Goal: Task Accomplishment & Management: Manage account settings

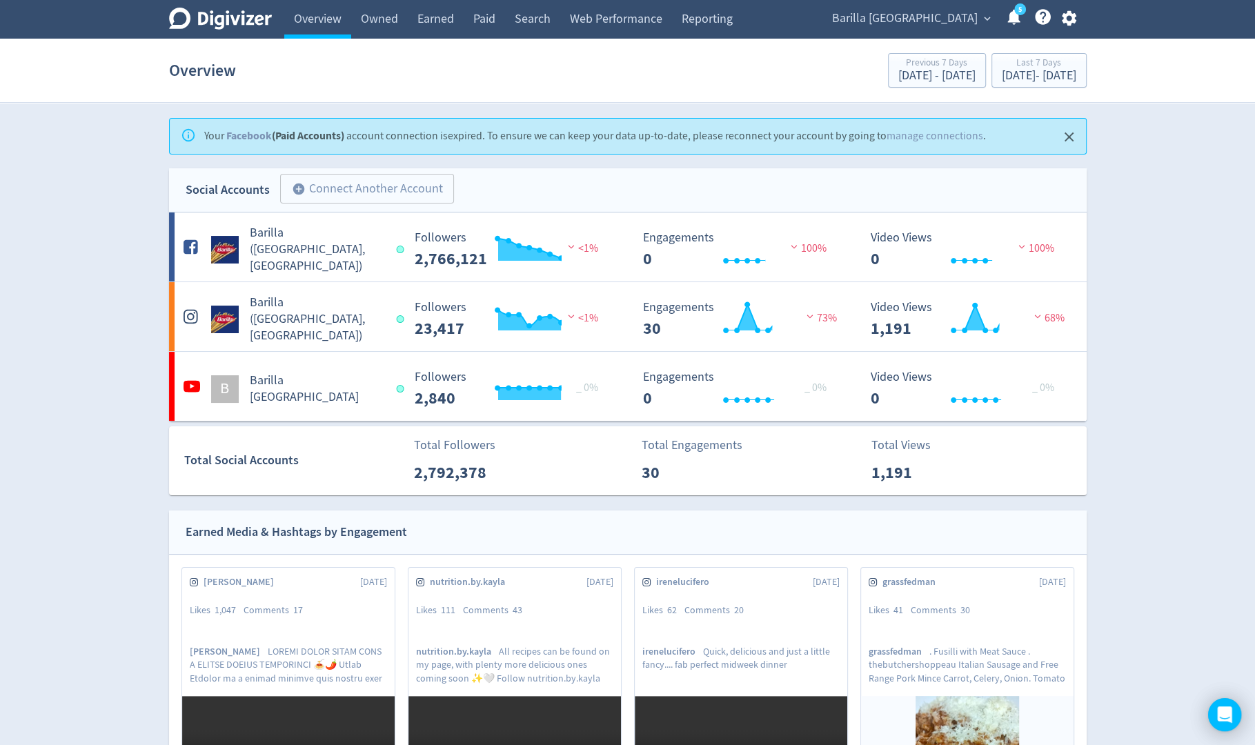
click at [1066, 21] on icon "button" at bounding box center [1069, 18] width 14 height 15
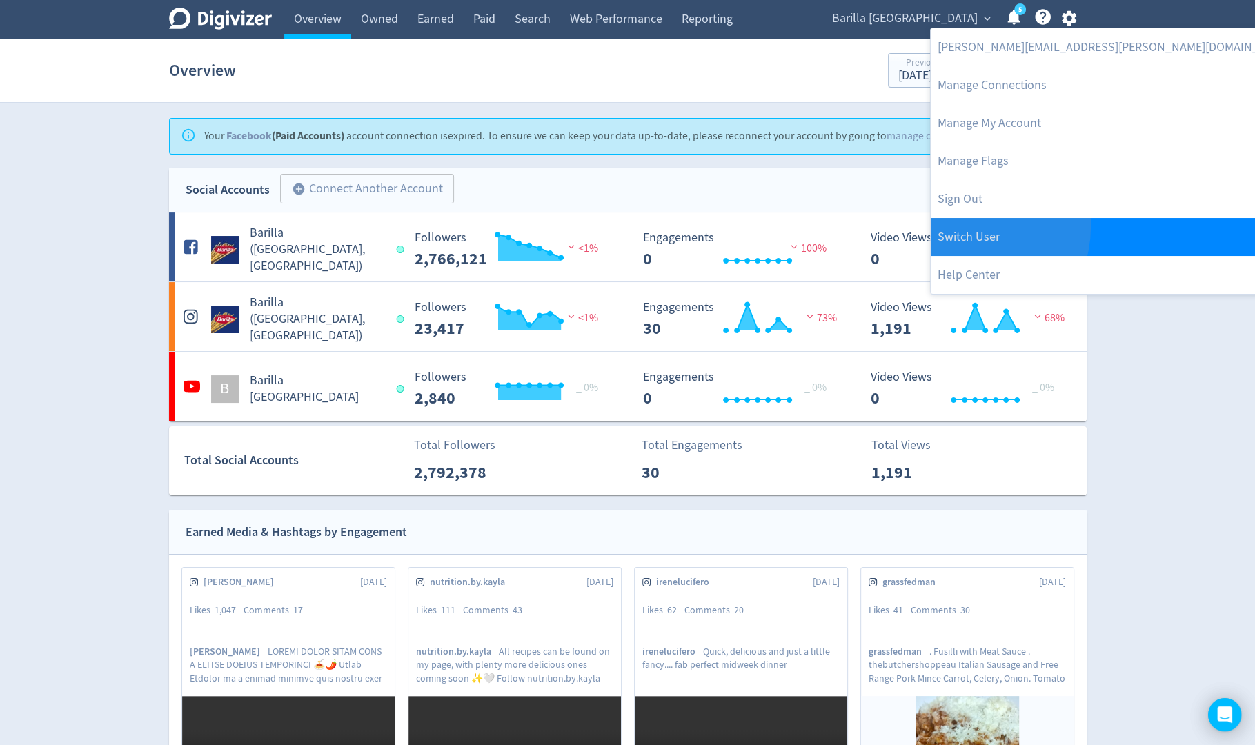
click at [964, 226] on link "Switch User" at bounding box center [1115, 237] width 369 height 38
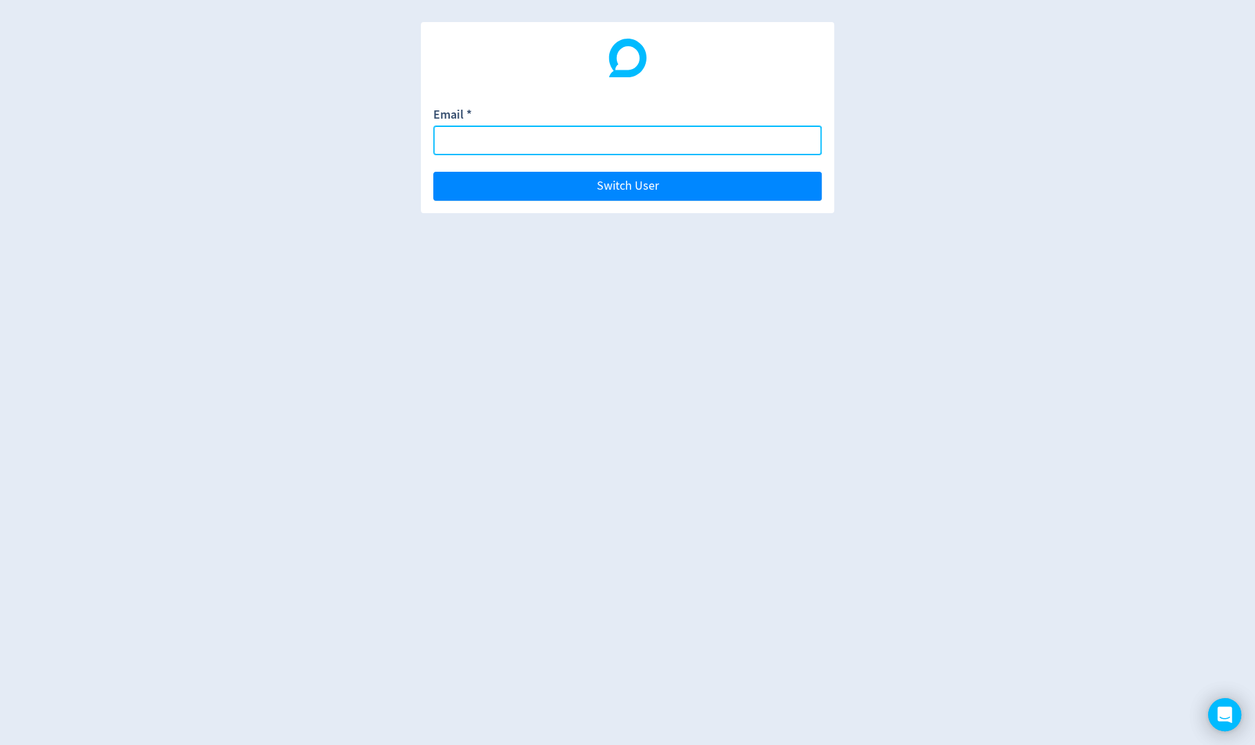
click at [796, 148] on input "Email *" at bounding box center [627, 141] width 389 height 30
paste input "[PERSON_NAME][DOMAIN_NAME][EMAIL_ADDRESS][DOMAIN_NAME]"
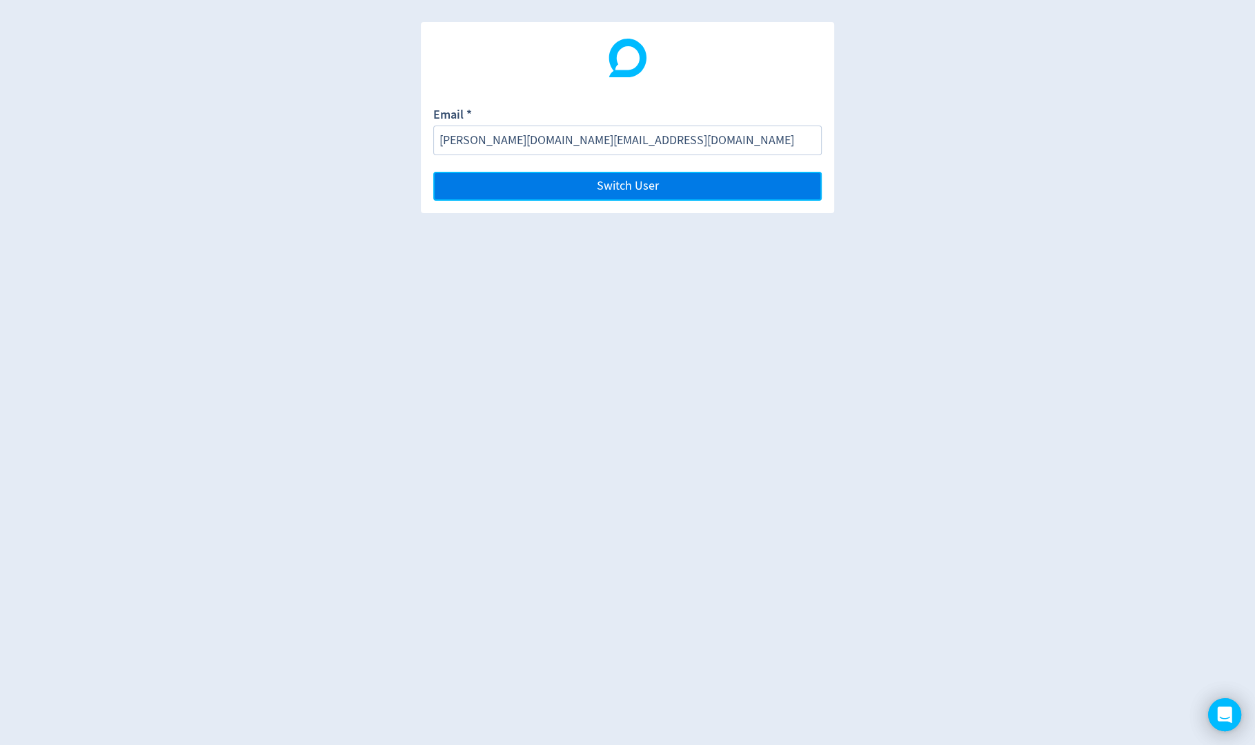
click at [796, 181] on button "Switch User" at bounding box center [627, 186] width 389 height 29
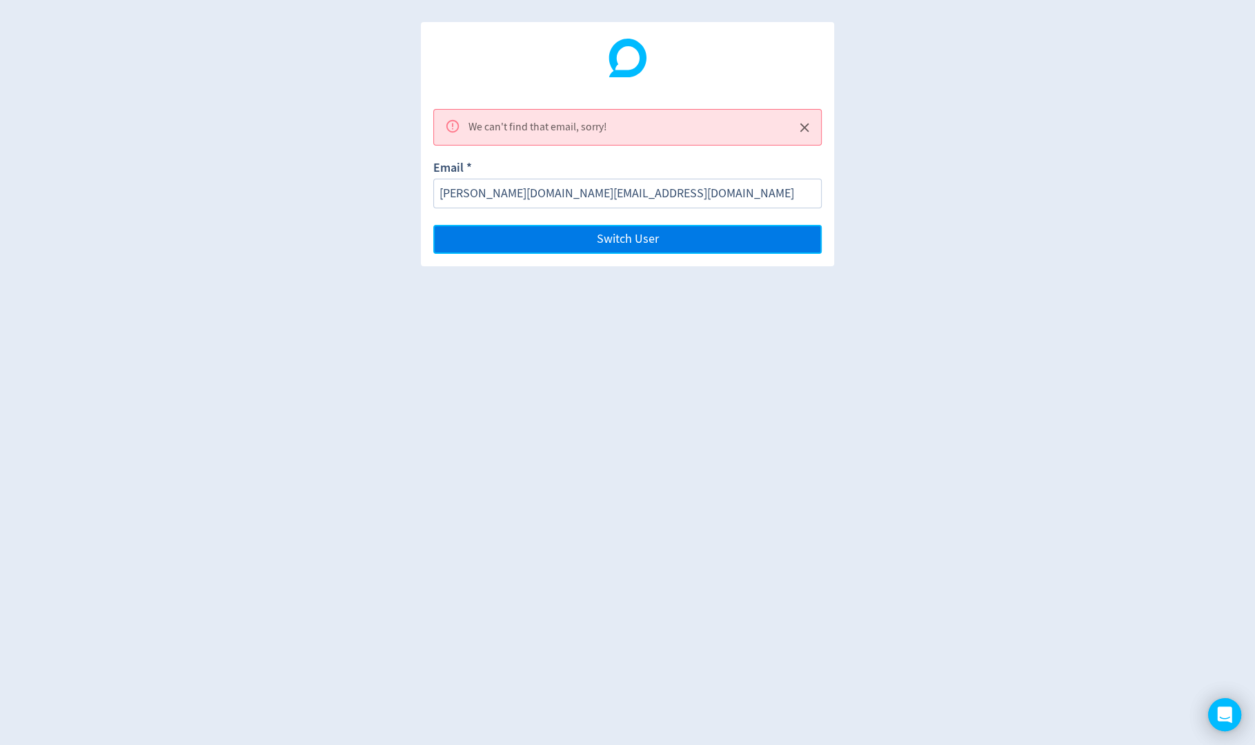
click at [640, 247] on button "Switch User" at bounding box center [627, 239] width 389 height 29
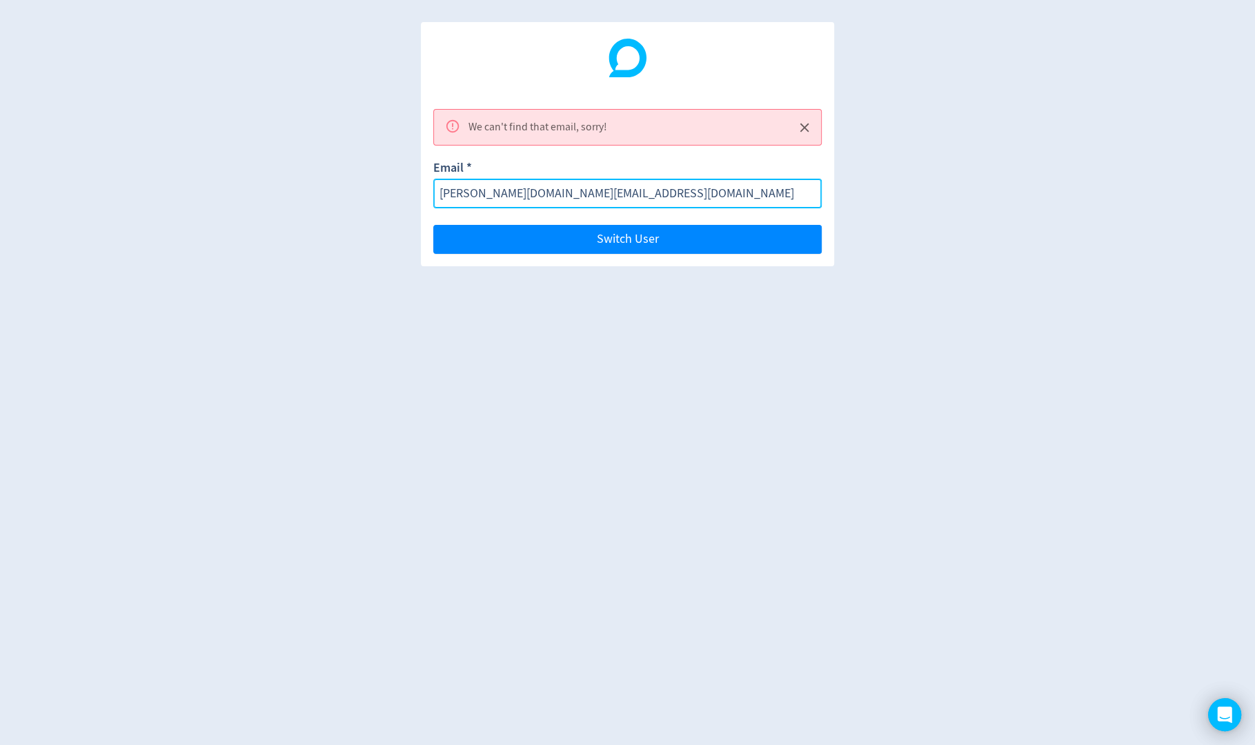
click at [632, 195] on input "[PERSON_NAME][DOMAIN_NAME][EMAIL_ADDRESS][DOMAIN_NAME]" at bounding box center [627, 194] width 389 height 30
paste input "[EMAIL_ADDRESS]"
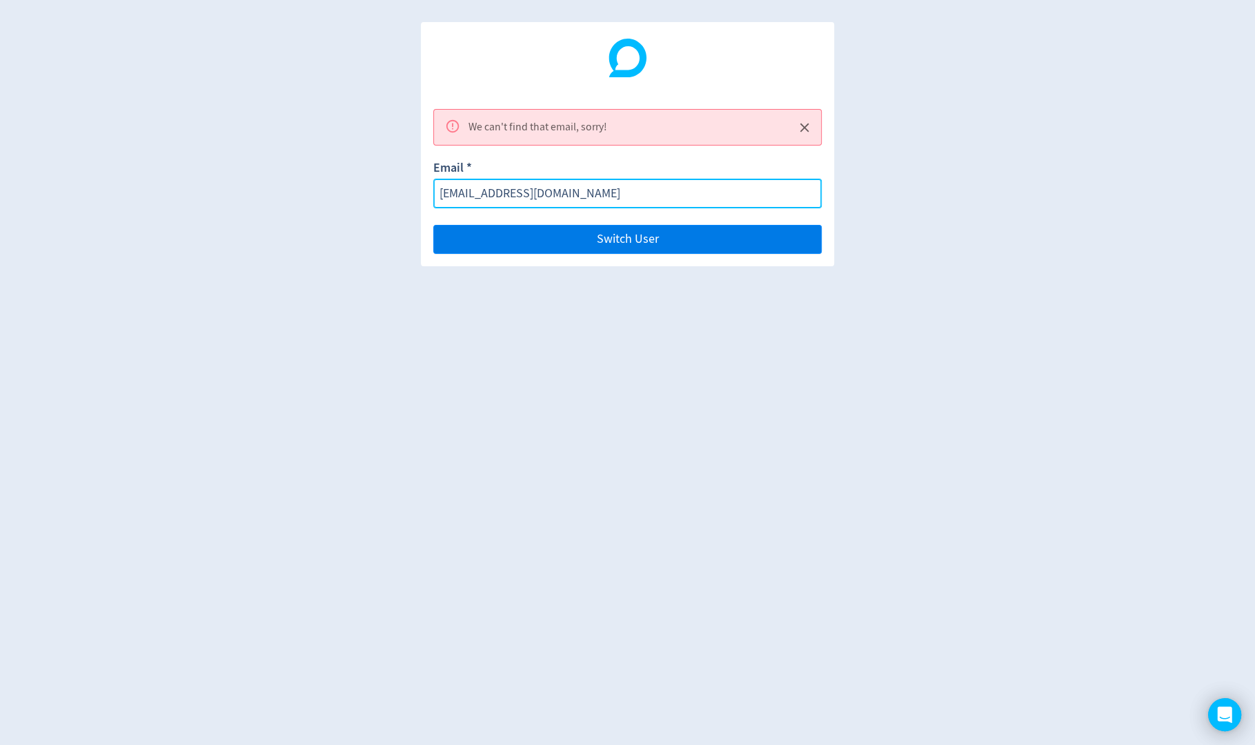
type input "[EMAIL_ADDRESS][DOMAIN_NAME]"
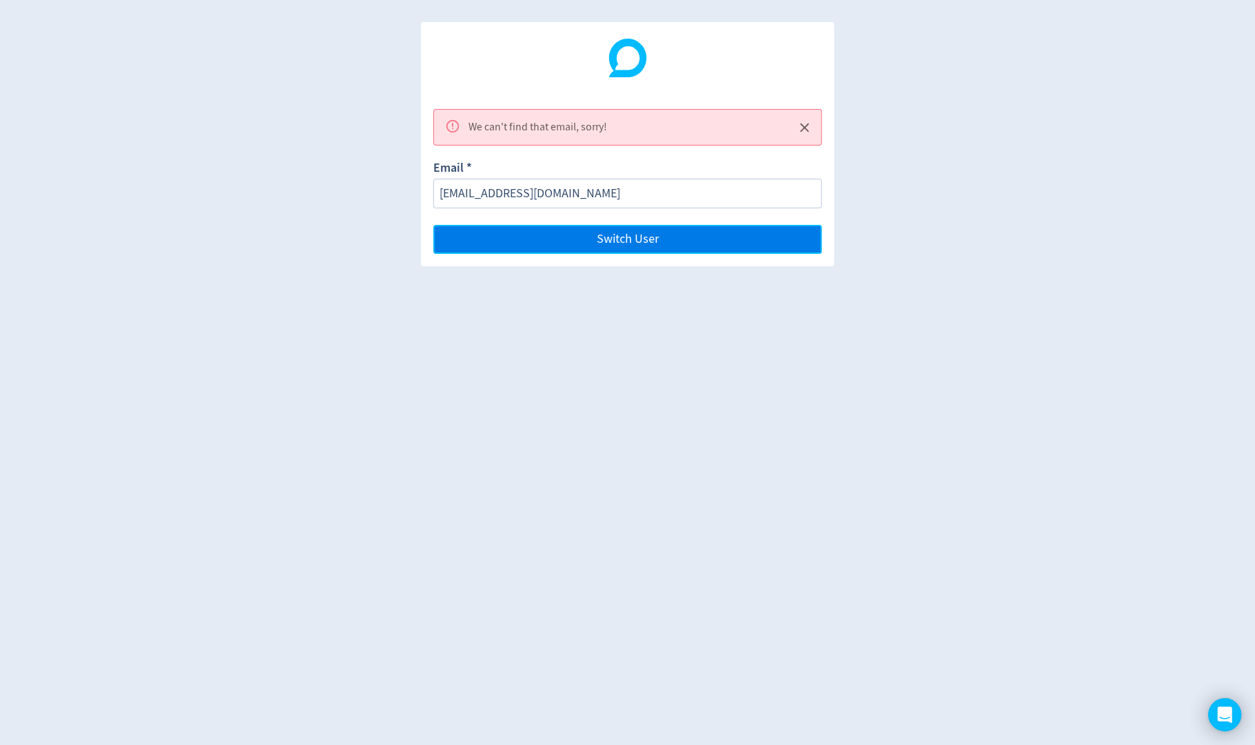
click at [641, 237] on span "Switch User" at bounding box center [628, 239] width 62 height 12
